Goal: Task Accomplishment & Management: Use online tool/utility

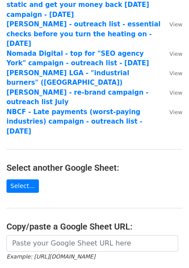
scroll to position [82, 0]
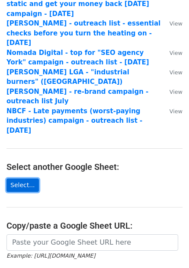
click at [19, 179] on link "Select..." at bounding box center [22, 185] width 32 height 13
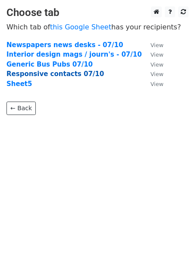
click at [61, 74] on strong "Responsive contacts 07/10" at bounding box center [55, 74] width 98 height 8
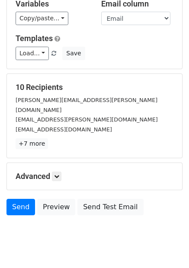
scroll to position [68, 0]
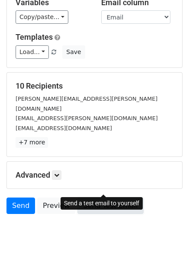
click at [111, 198] on link "Send Test Email" at bounding box center [110, 206] width 66 height 16
